Goal: Information Seeking & Learning: Find specific fact

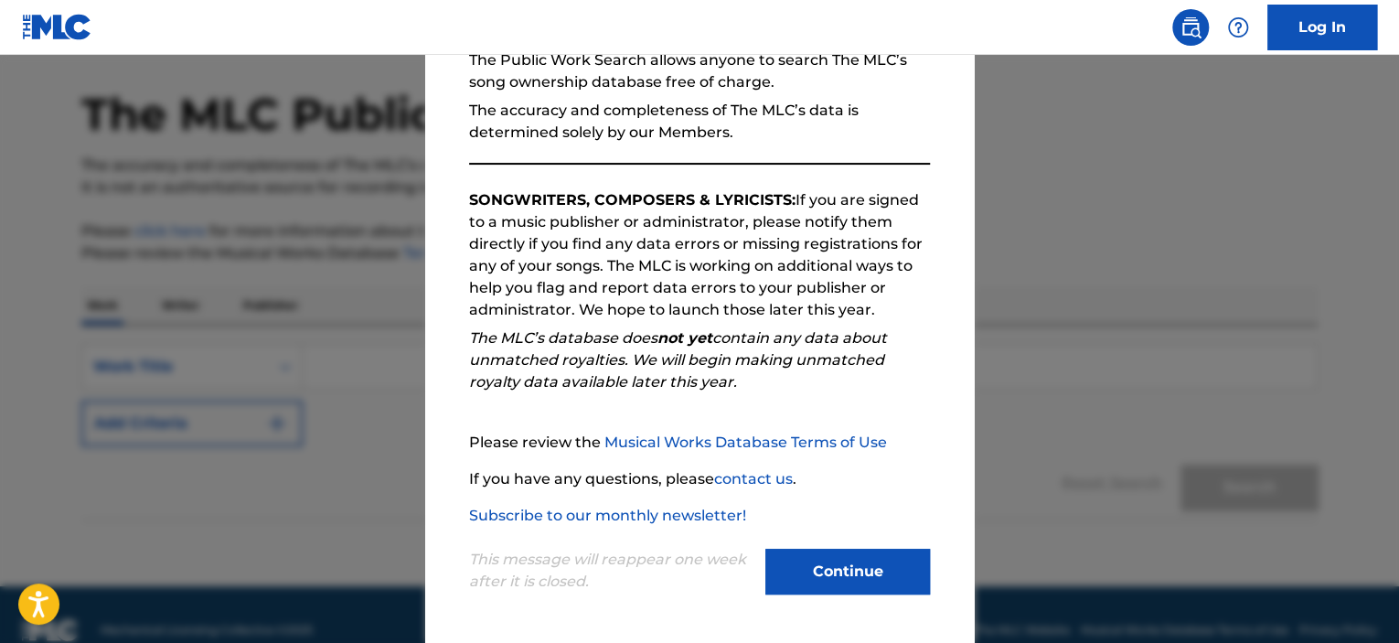
scroll to position [93, 0]
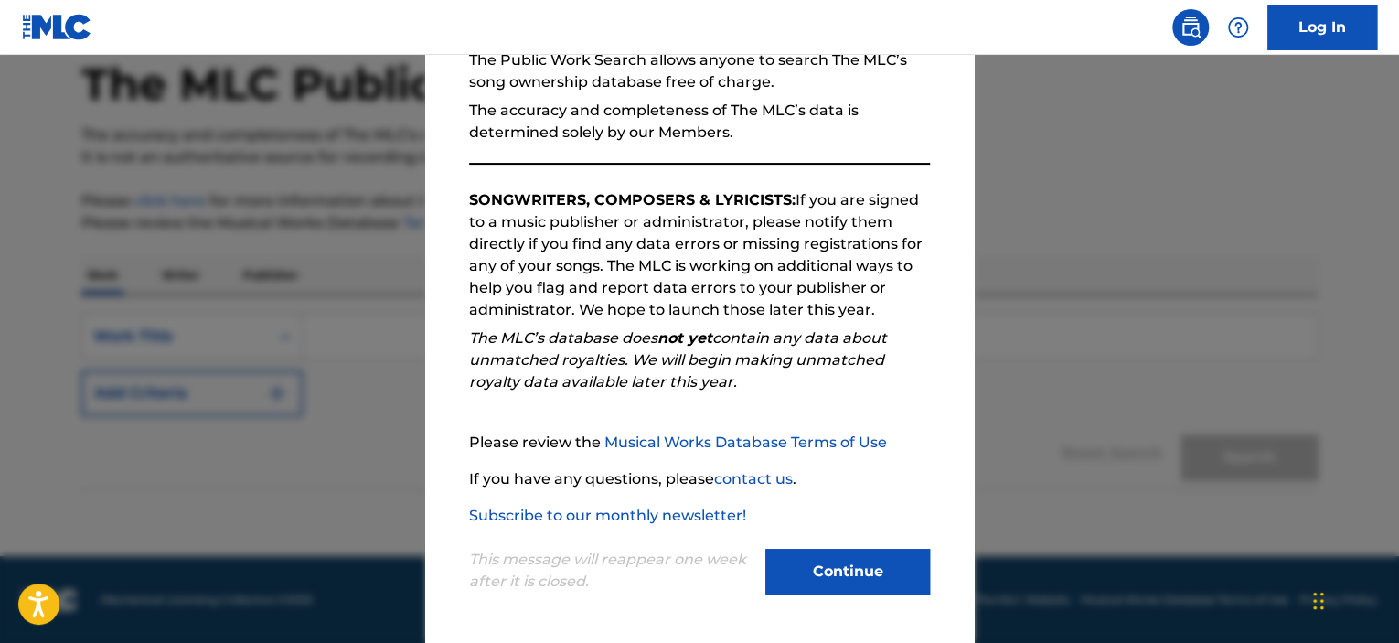
click at [819, 559] on button "Continue" at bounding box center [847, 572] width 165 height 46
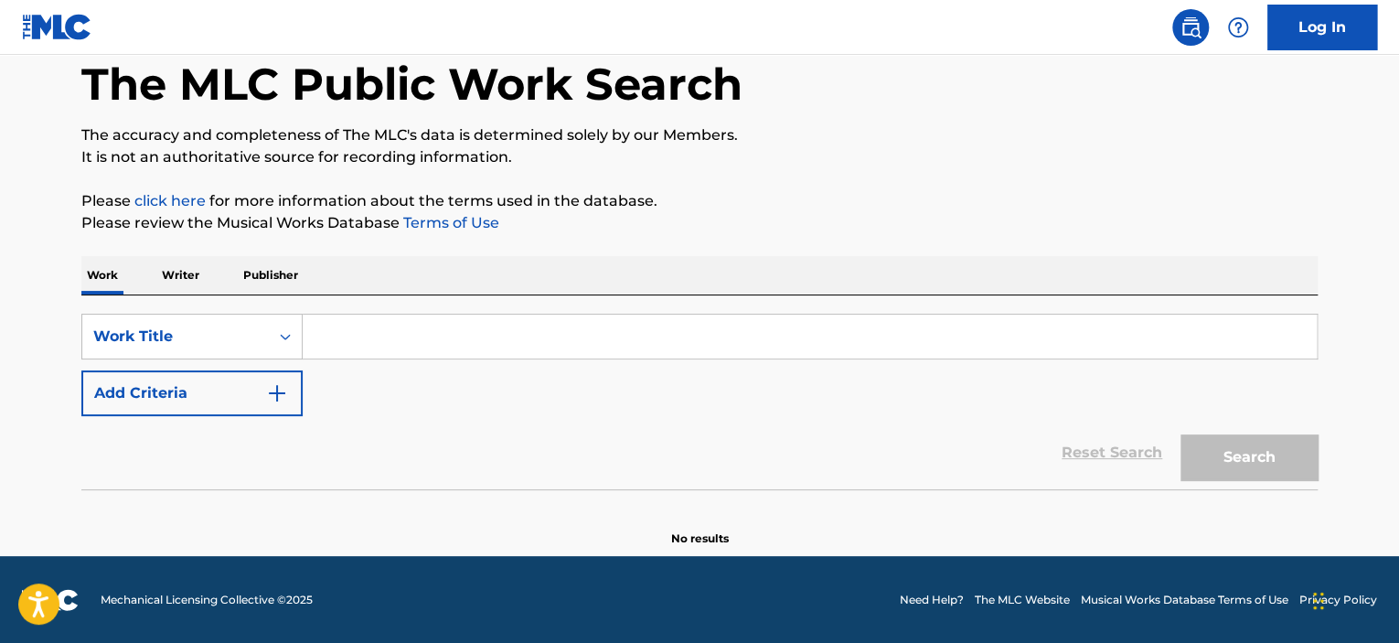
click at [369, 336] on input "Search Form" at bounding box center [810, 337] width 1014 height 44
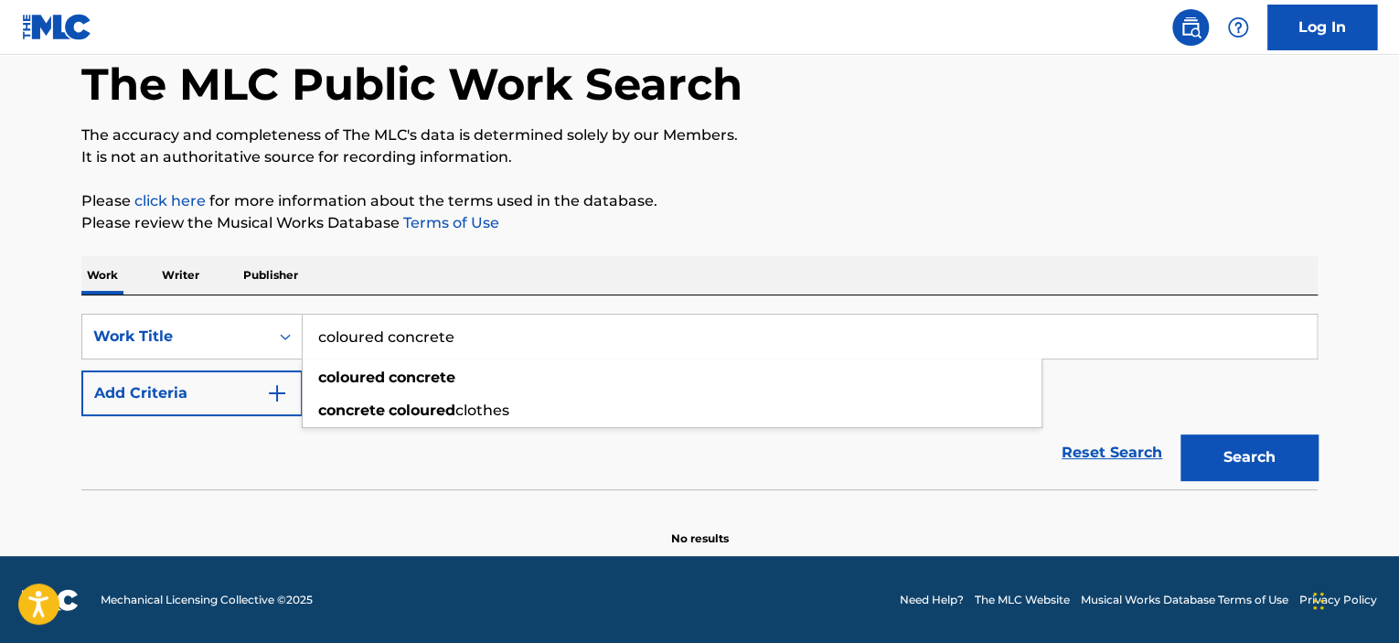
type input "coloured concrete"
click at [252, 393] on button "Add Criteria" at bounding box center [191, 393] width 221 height 46
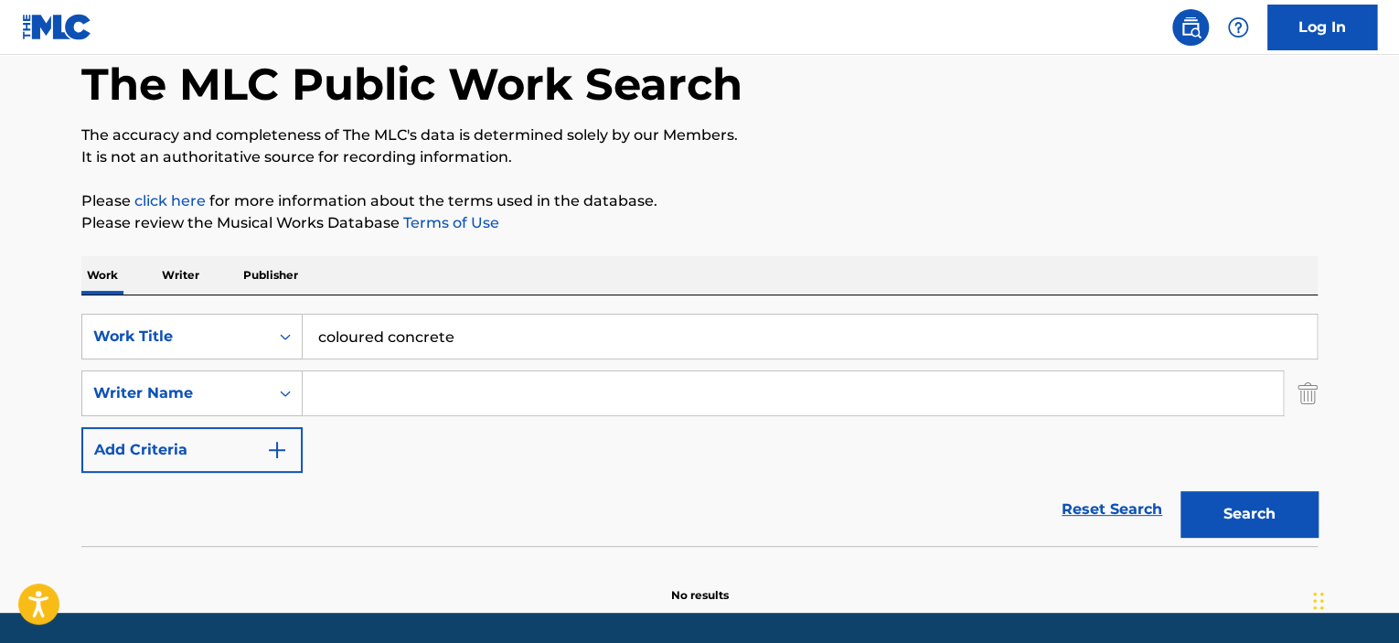
click at [328, 383] on input "Search Form" at bounding box center [793, 393] width 980 height 44
click at [522, 379] on input "Search Form" at bounding box center [793, 393] width 980 height 44
paste input "[PERSON_NAME]"
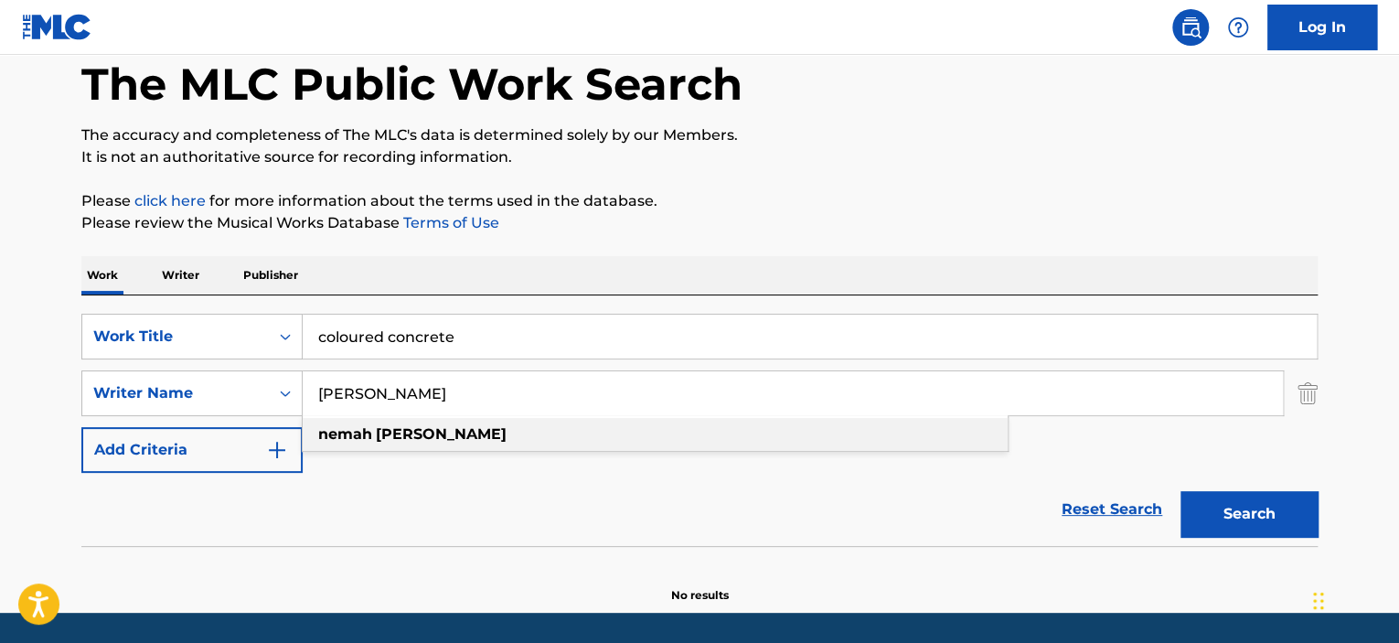
click at [395, 434] on strong "[PERSON_NAME]" at bounding box center [441, 433] width 131 height 17
type input "[PERSON_NAME]"
click at [1244, 519] on button "Search" at bounding box center [1249, 514] width 137 height 46
click at [1238, 516] on button "Search" at bounding box center [1249, 514] width 137 height 46
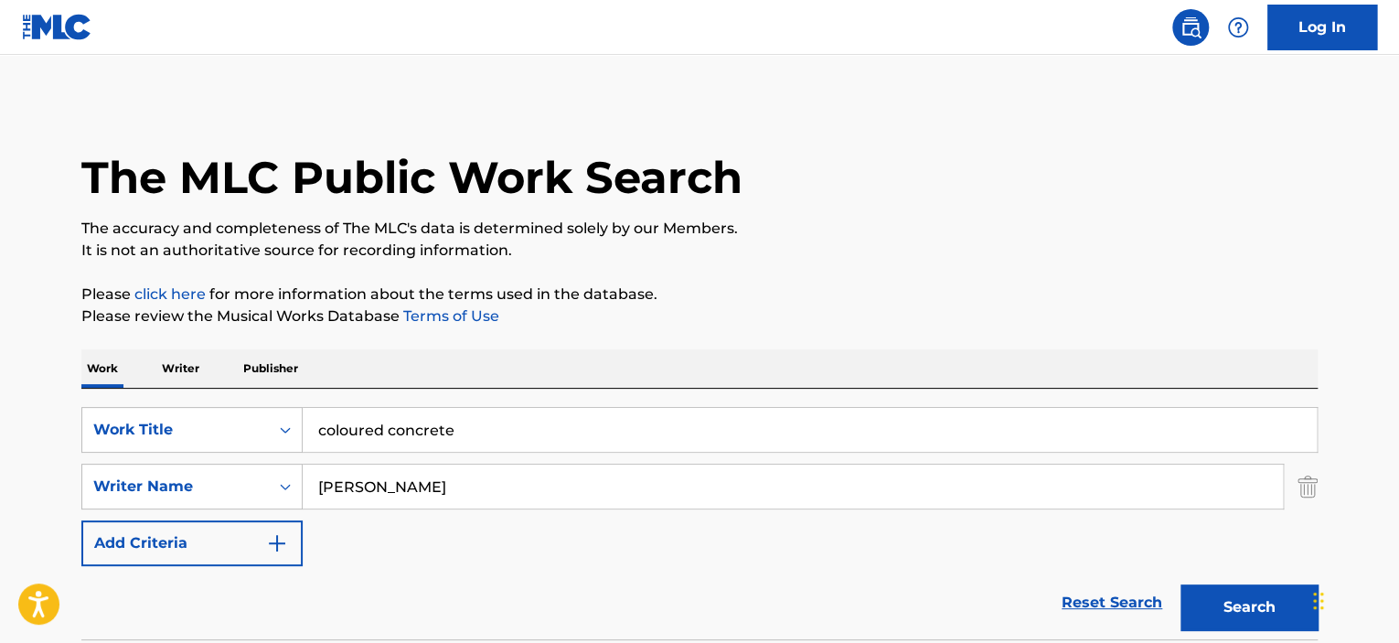
scroll to position [0, 0]
click at [185, 360] on p "Writer" at bounding box center [180, 368] width 48 height 38
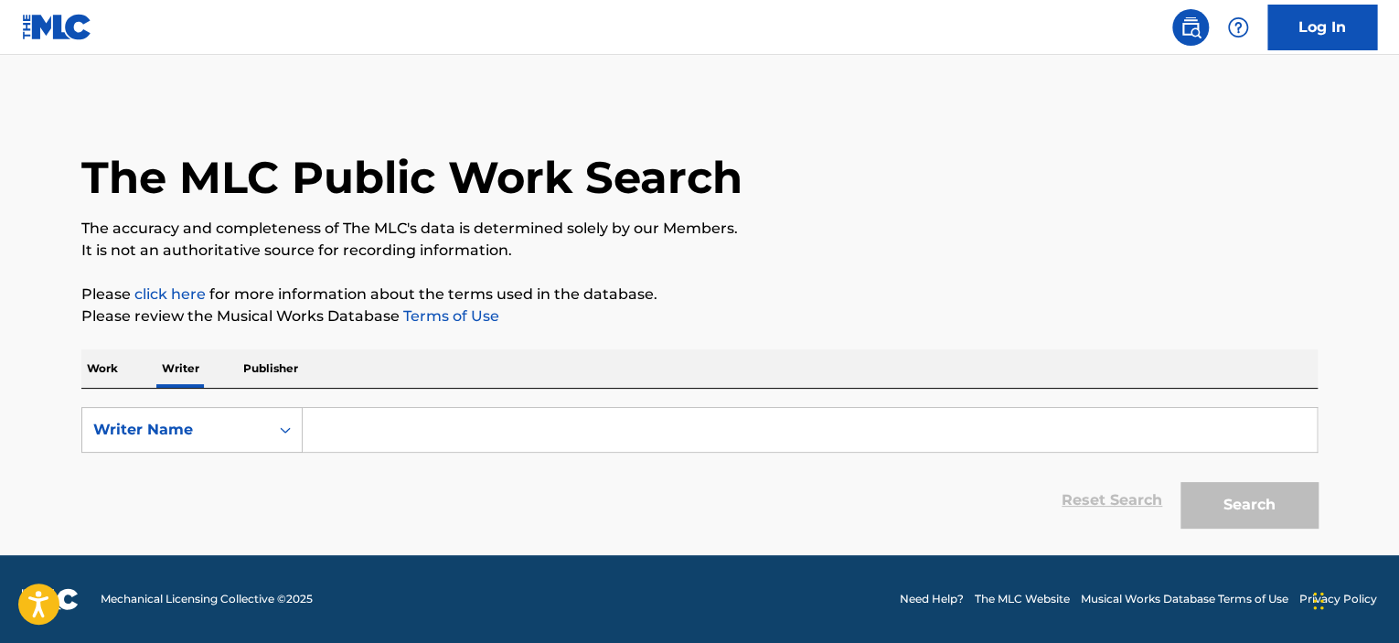
click at [333, 435] on input "Search Form" at bounding box center [810, 430] width 1014 height 44
paste input "[PERSON_NAME]"
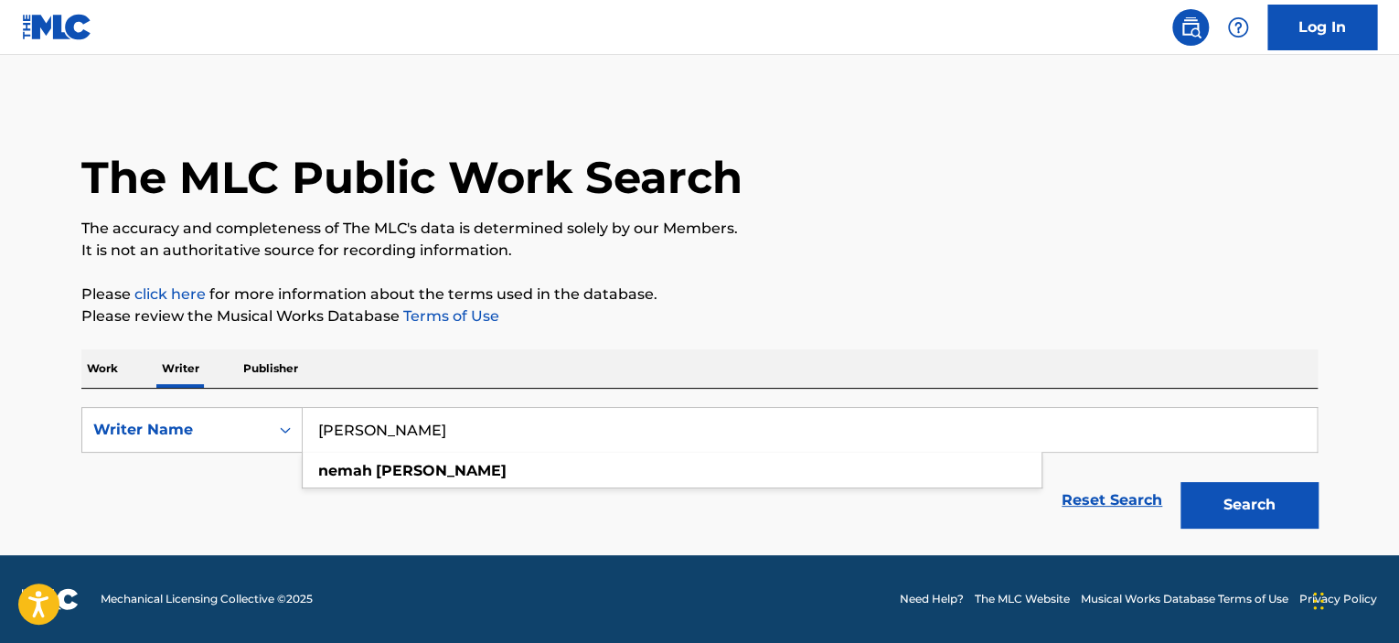
type input "[PERSON_NAME]"
click at [1234, 508] on button "Search" at bounding box center [1249, 505] width 137 height 46
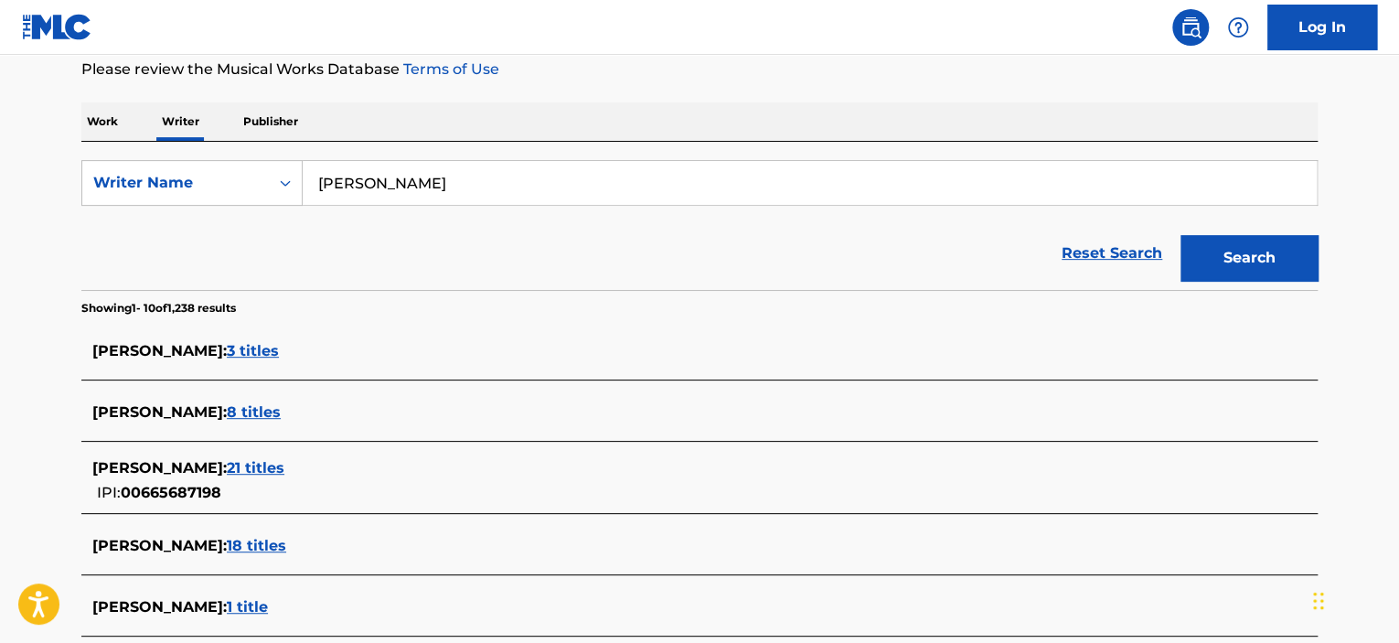
scroll to position [274, 0]
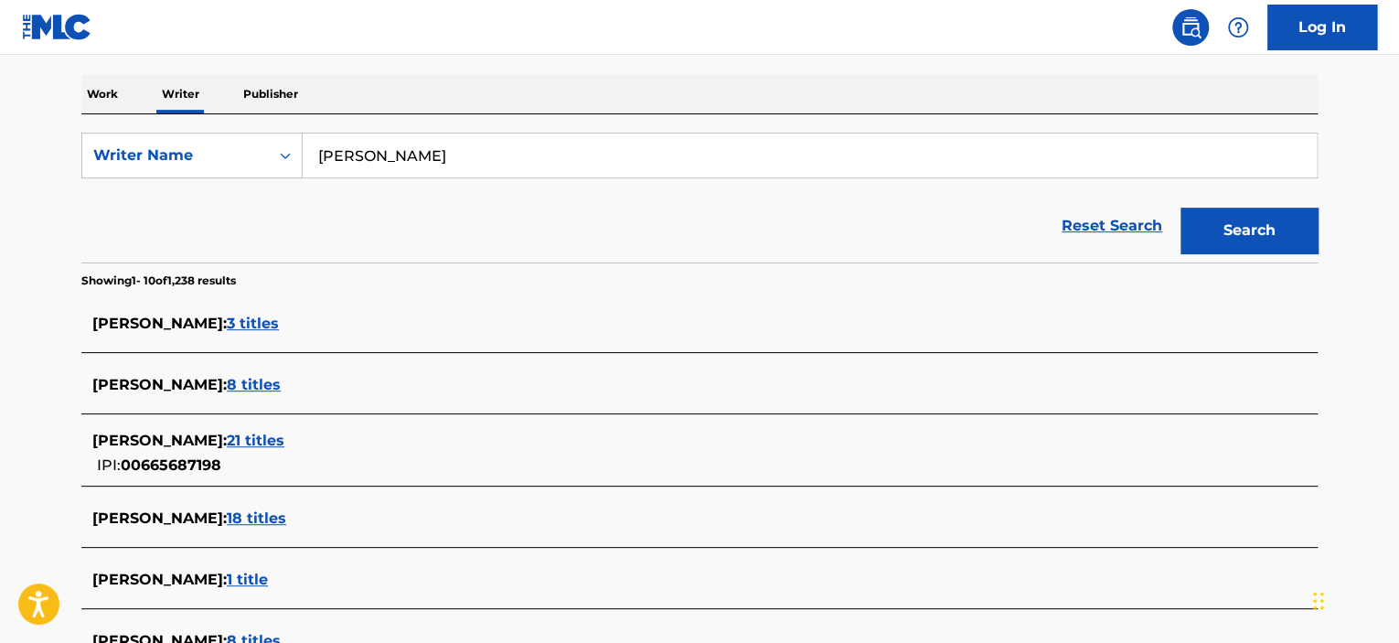
click at [264, 519] on span "18 titles" at bounding box center [256, 517] width 59 height 17
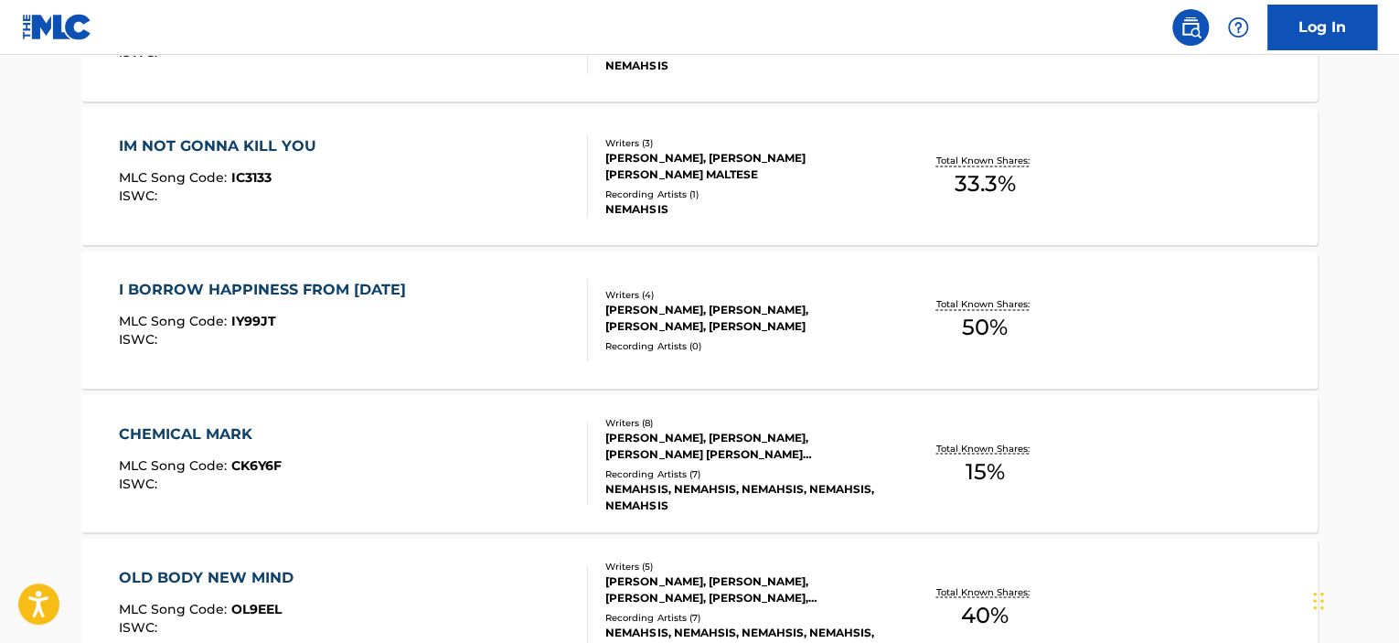
scroll to position [1555, 0]
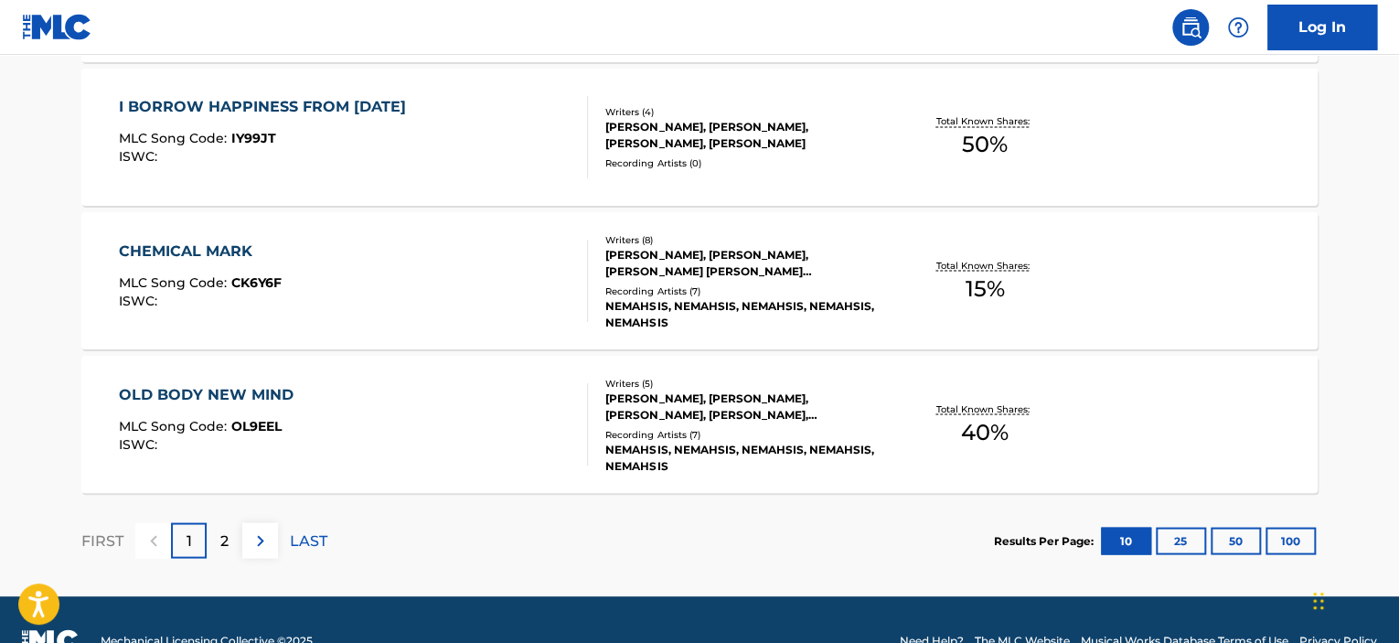
click at [230, 540] on div "2" at bounding box center [225, 540] width 36 height 36
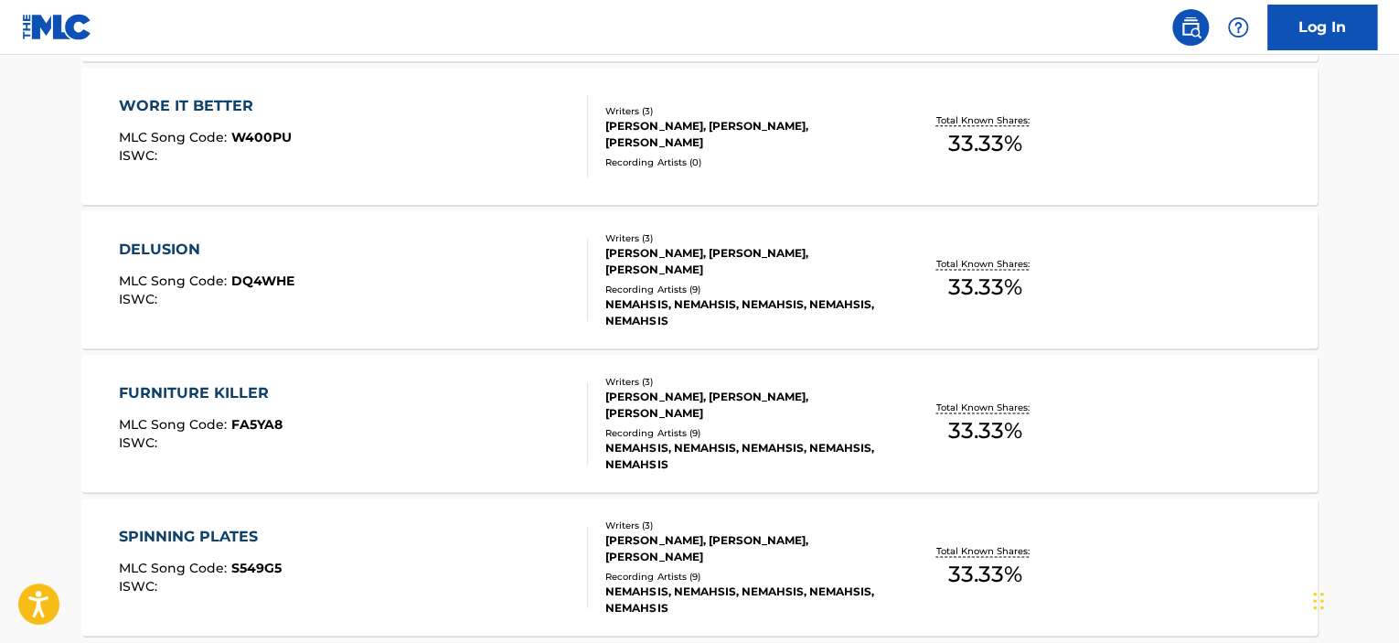
scroll to position [1308, 0]
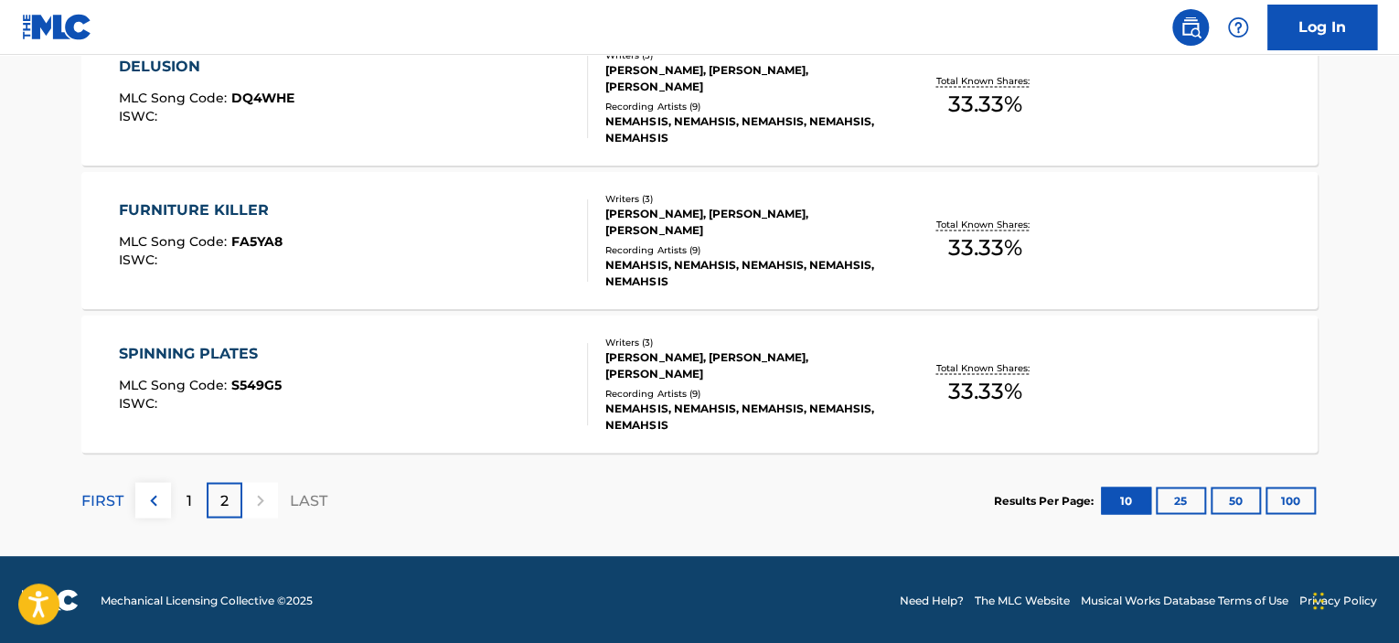
click at [187, 497] on p "1" at bounding box center [189, 500] width 5 height 22
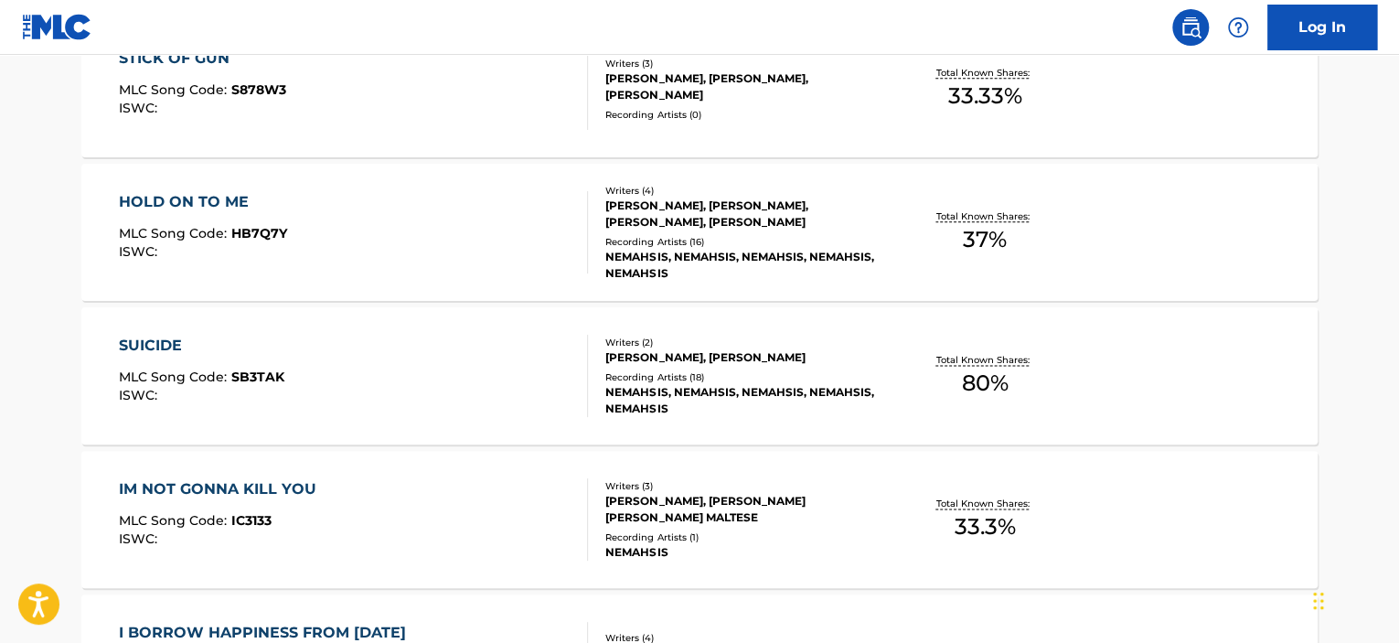
scroll to position [668, 0]
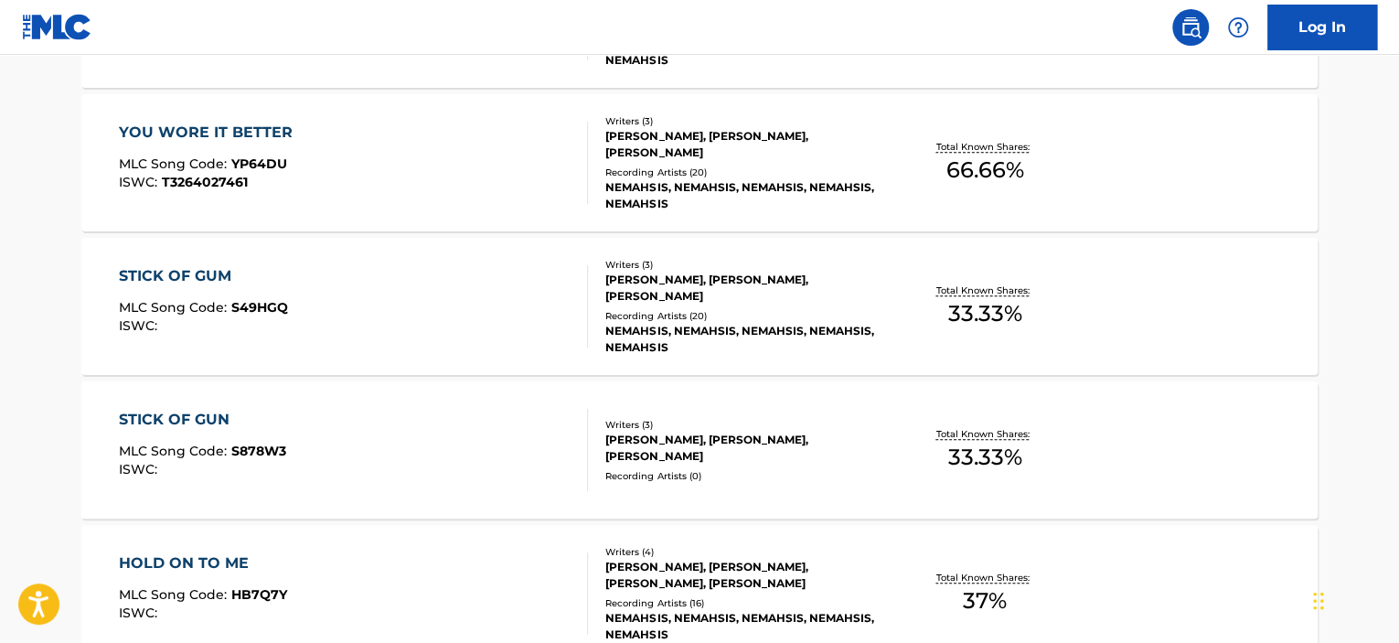
click at [340, 143] on div "YOU WORE IT BETTER MLC Song Code : YP64DU ISWC : T3264027461" at bounding box center [354, 163] width 470 height 82
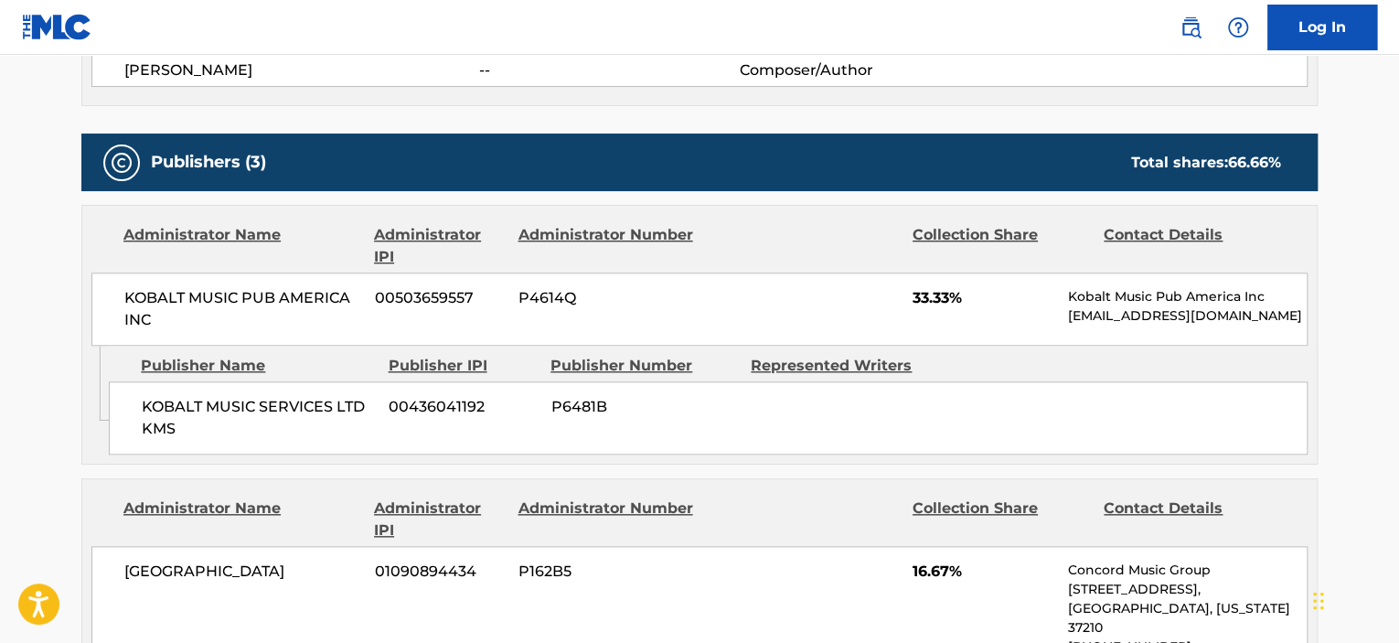
scroll to position [732, 0]
